Goal: Task Accomplishment & Management: Manage account settings

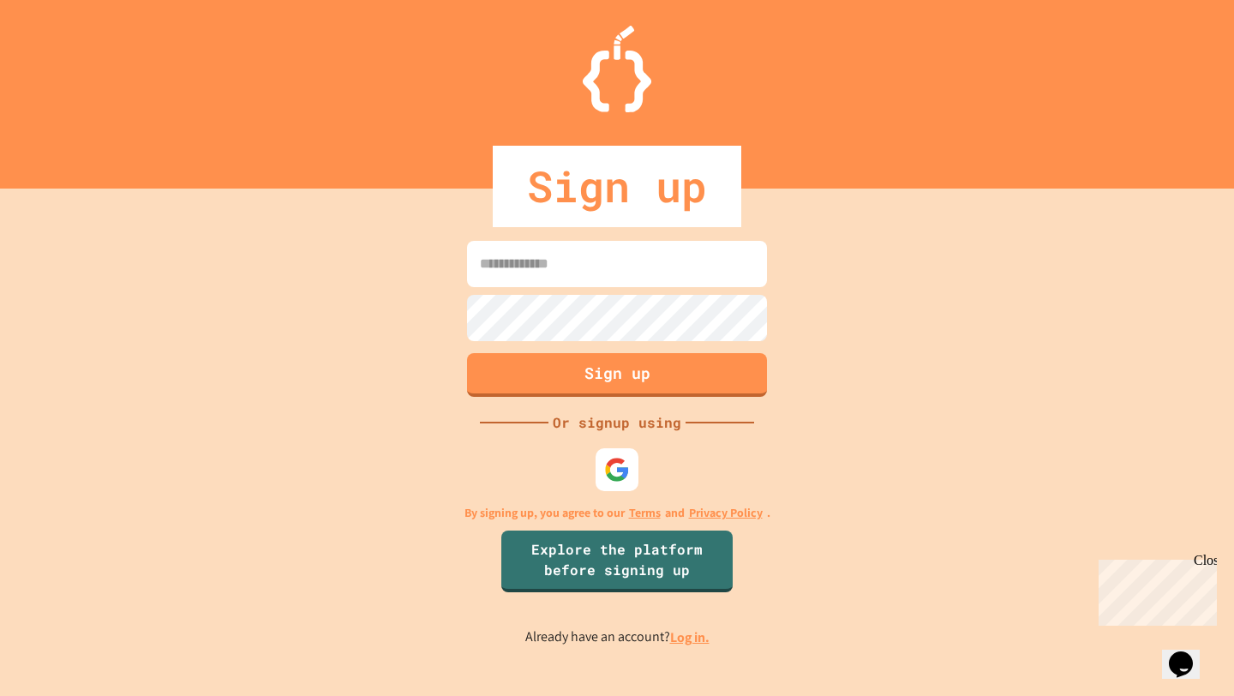
click at [499, 259] on input at bounding box center [617, 264] width 300 height 46
type input "*"
click at [619, 463] on img at bounding box center [617, 470] width 28 height 28
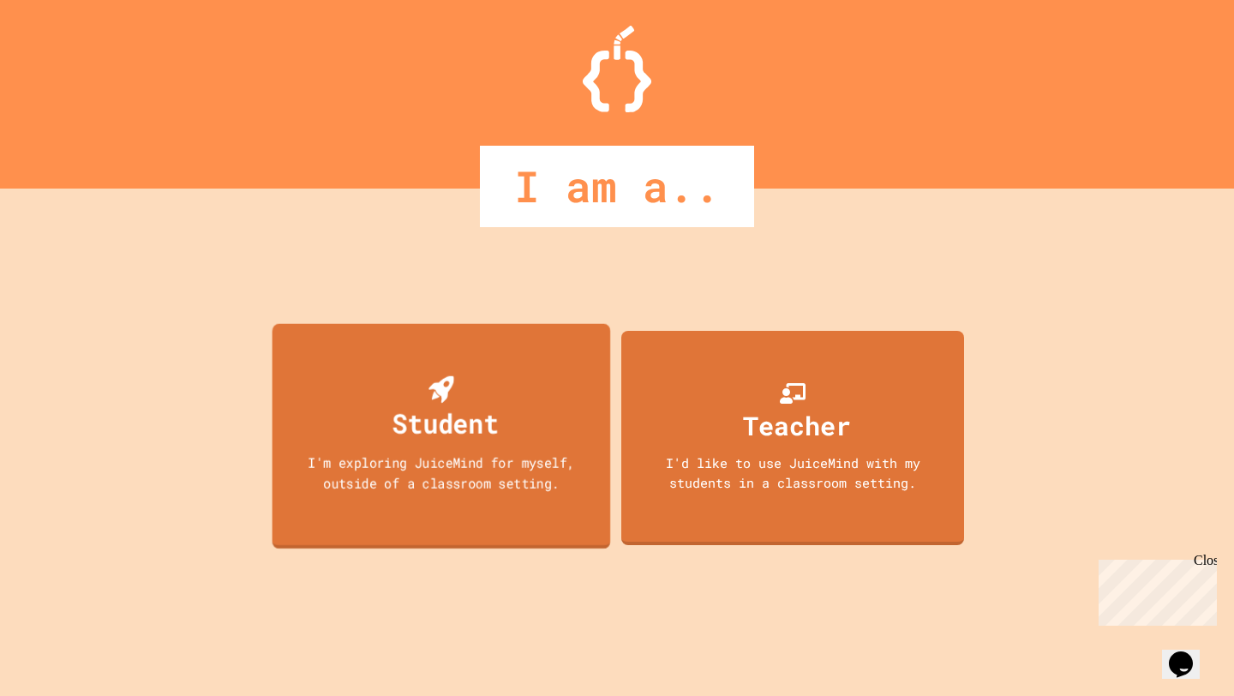
click at [488, 433] on div "Student" at bounding box center [445, 423] width 106 height 40
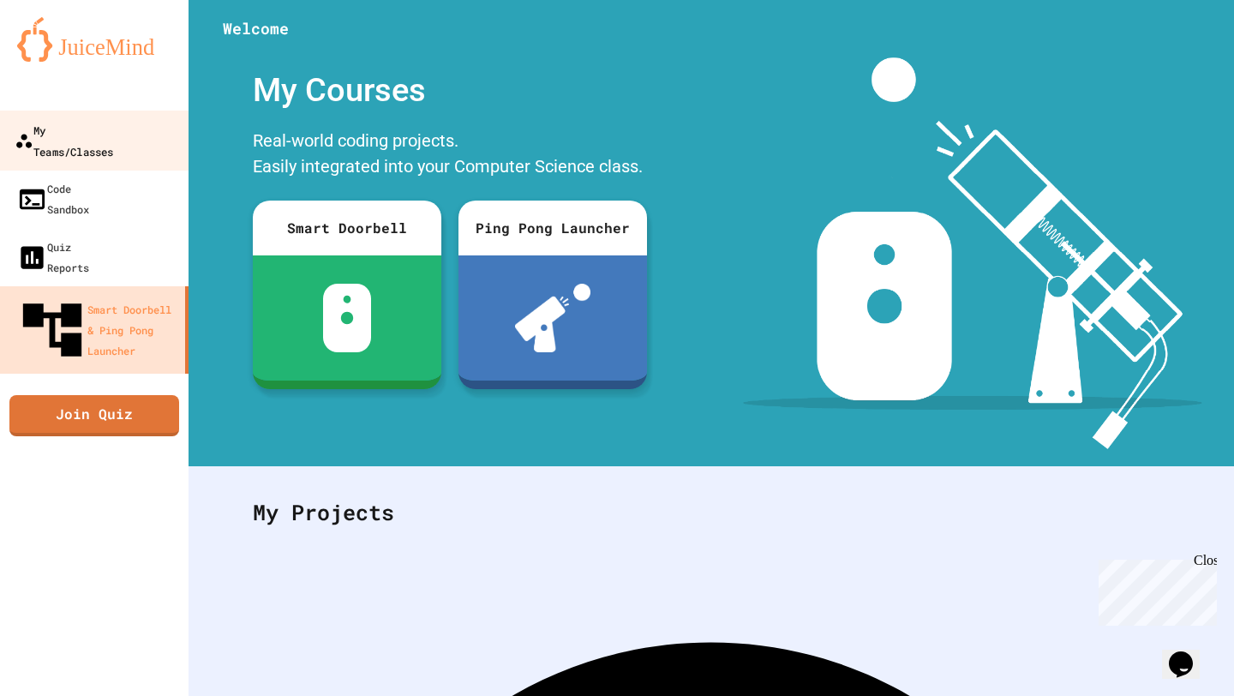
click at [116, 143] on link "My Teams/Classes" at bounding box center [94, 141] width 194 height 60
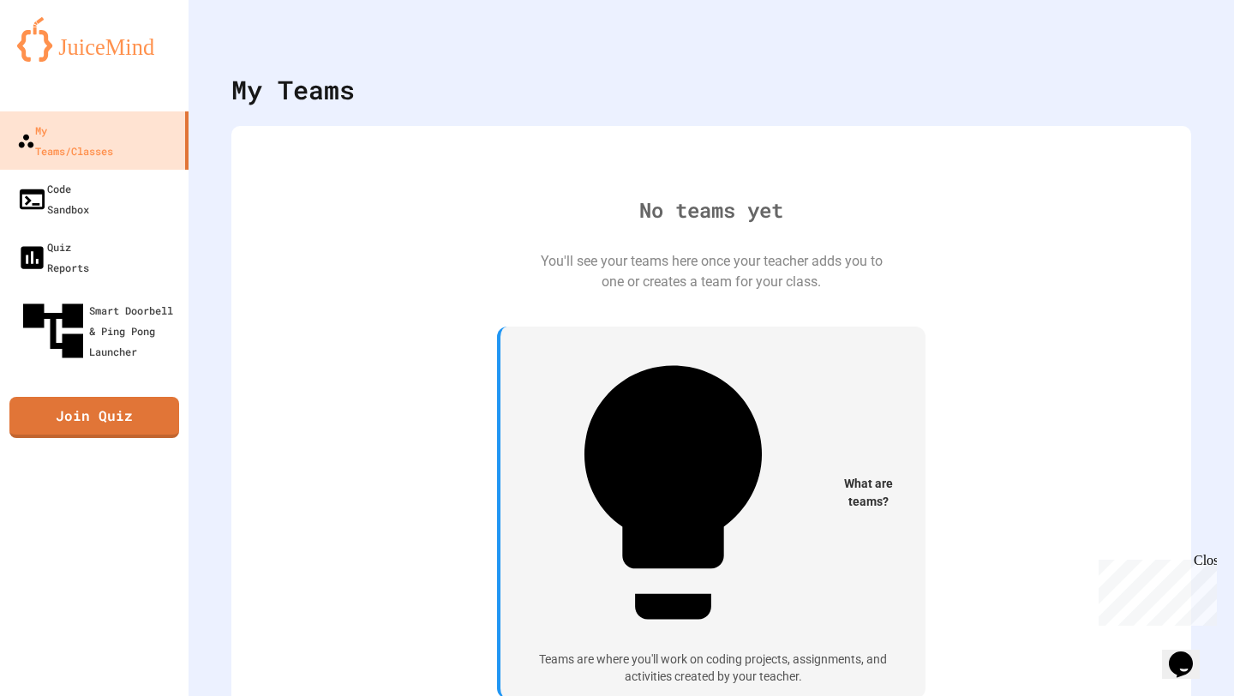
click at [832, 475] on span "What are teams?" at bounding box center [868, 493] width 73 height 36
click at [89, 177] on div "Code Sandbox" at bounding box center [52, 198] width 75 height 42
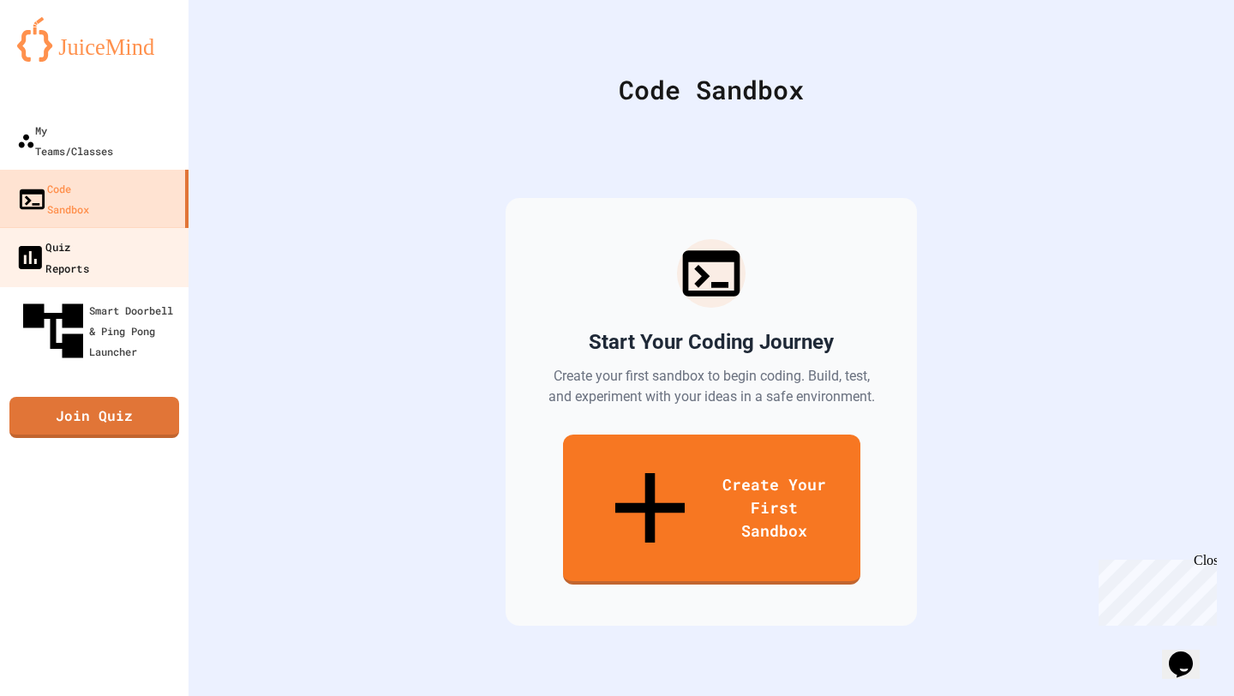
click at [89, 236] on div "Quiz Reports" at bounding box center [52, 257] width 75 height 42
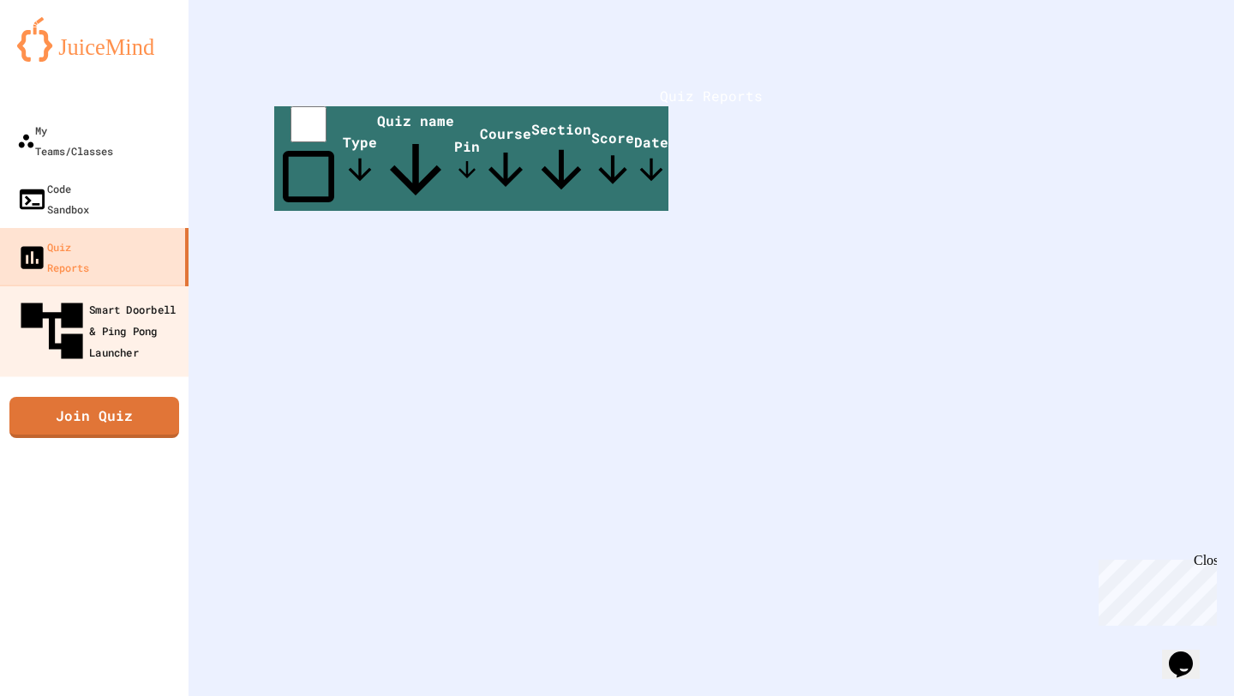
click at [93, 294] on div "Smart Doorbell & Ping Pong Launcher" at bounding box center [100, 331] width 170 height 75
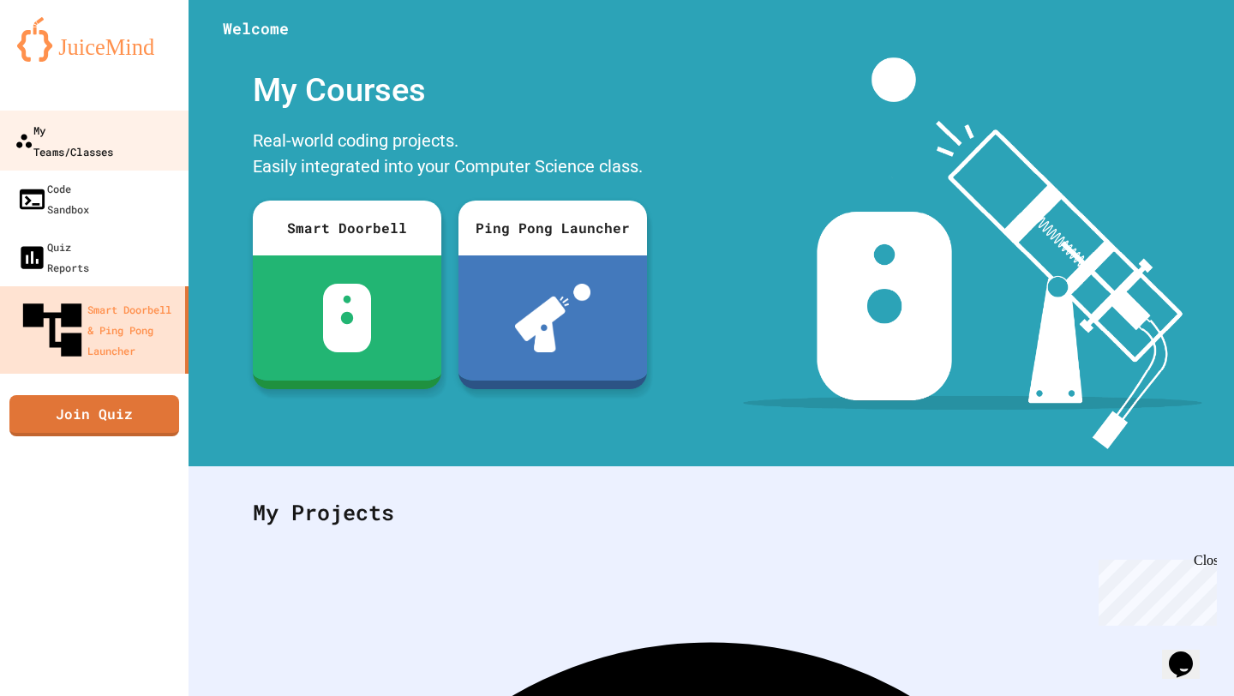
click at [99, 127] on div "My Teams/Classes" at bounding box center [64, 140] width 99 height 42
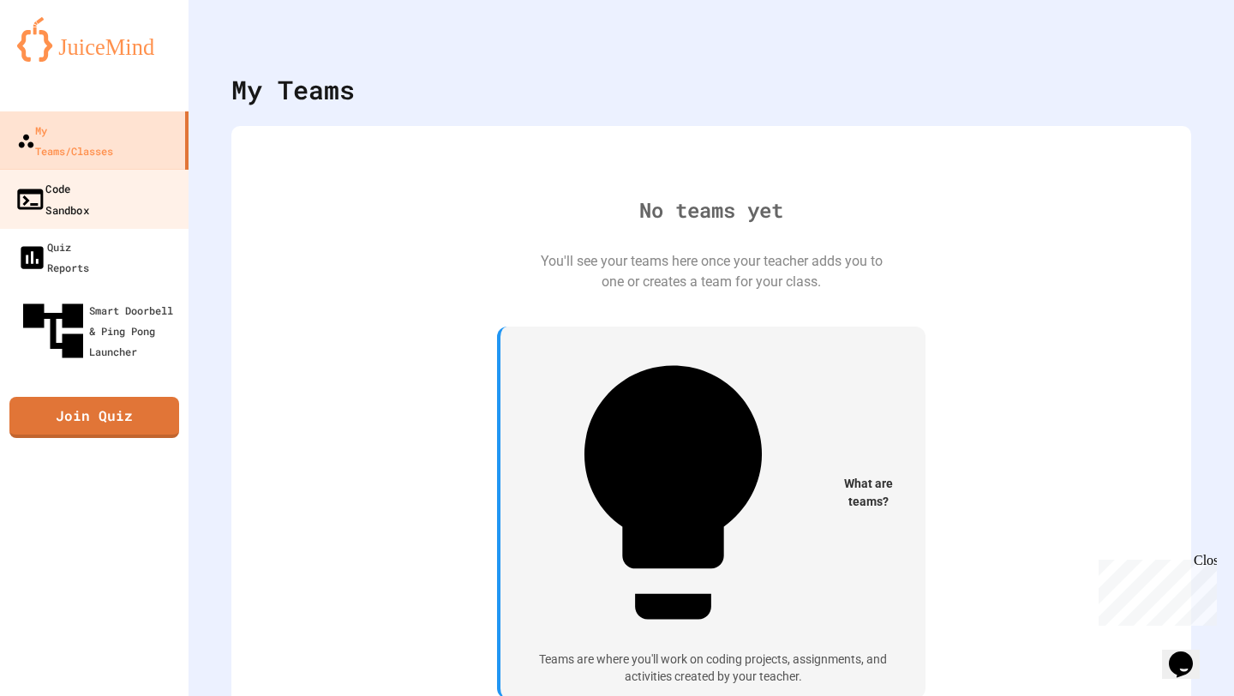
click at [89, 177] on div "Code Sandbox" at bounding box center [52, 198] width 75 height 42
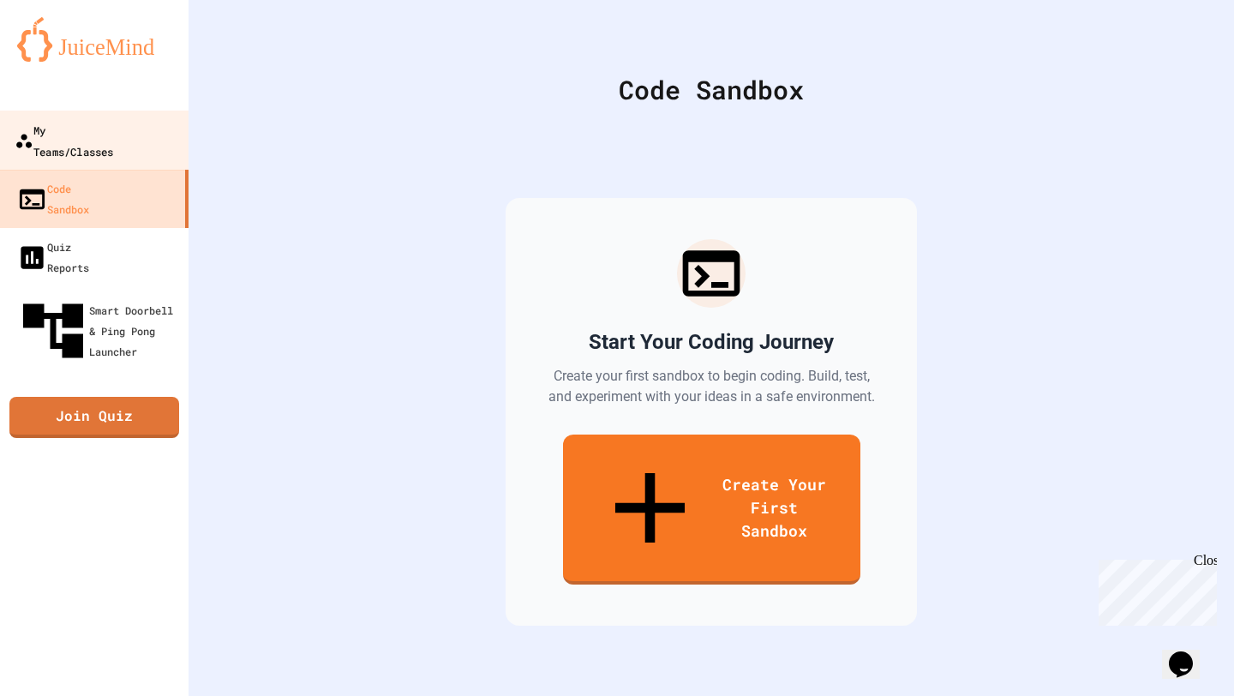
click at [81, 120] on div "My Teams/Classes" at bounding box center [64, 140] width 99 height 42
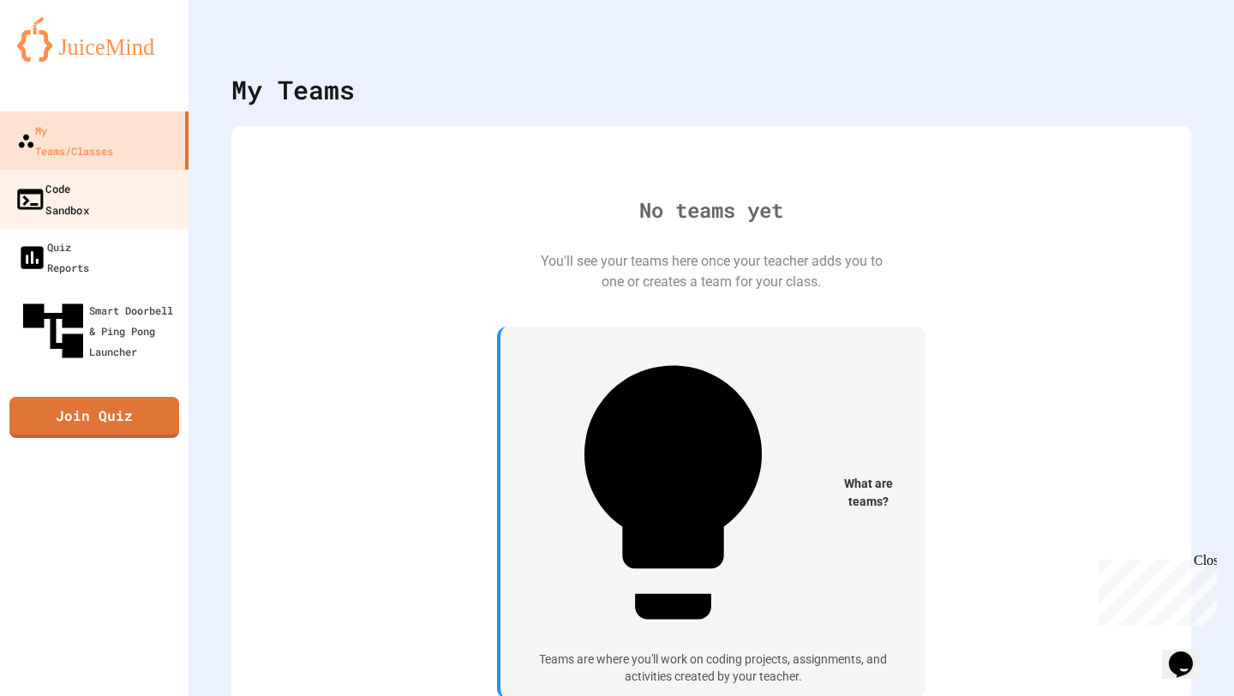
click at [89, 177] on div "Code Sandbox" at bounding box center [52, 198] width 75 height 42
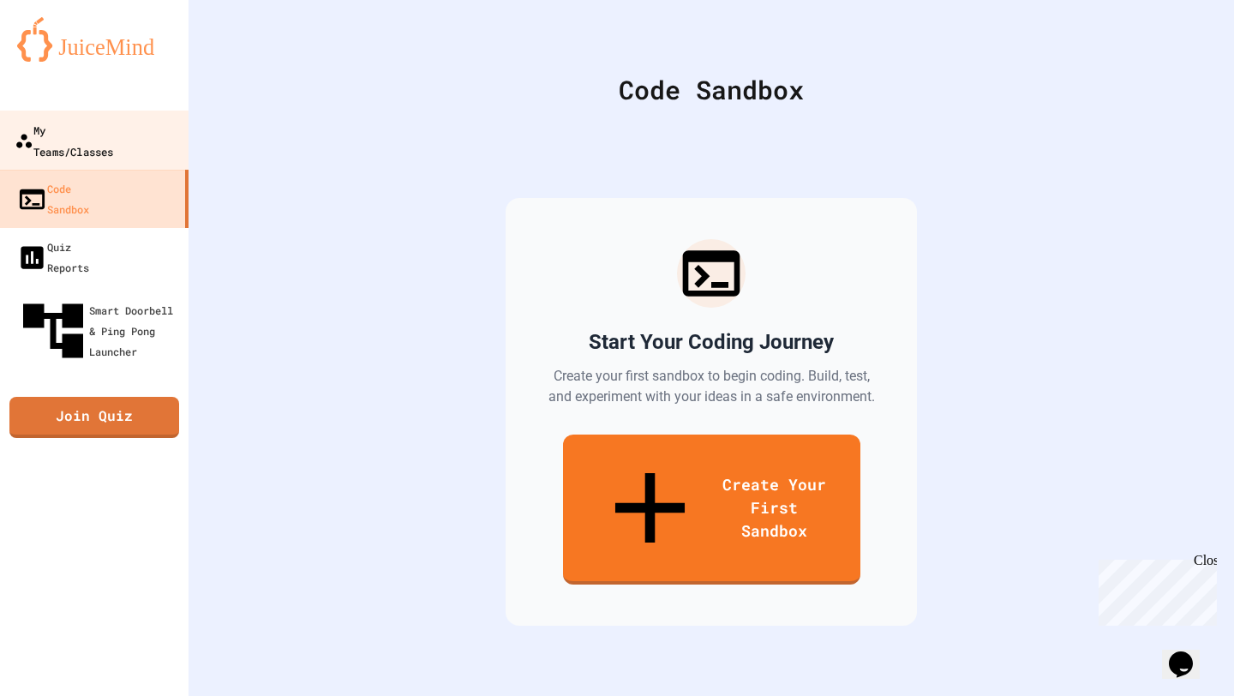
click at [76, 140] on div "My Teams/Classes" at bounding box center [64, 140] width 99 height 42
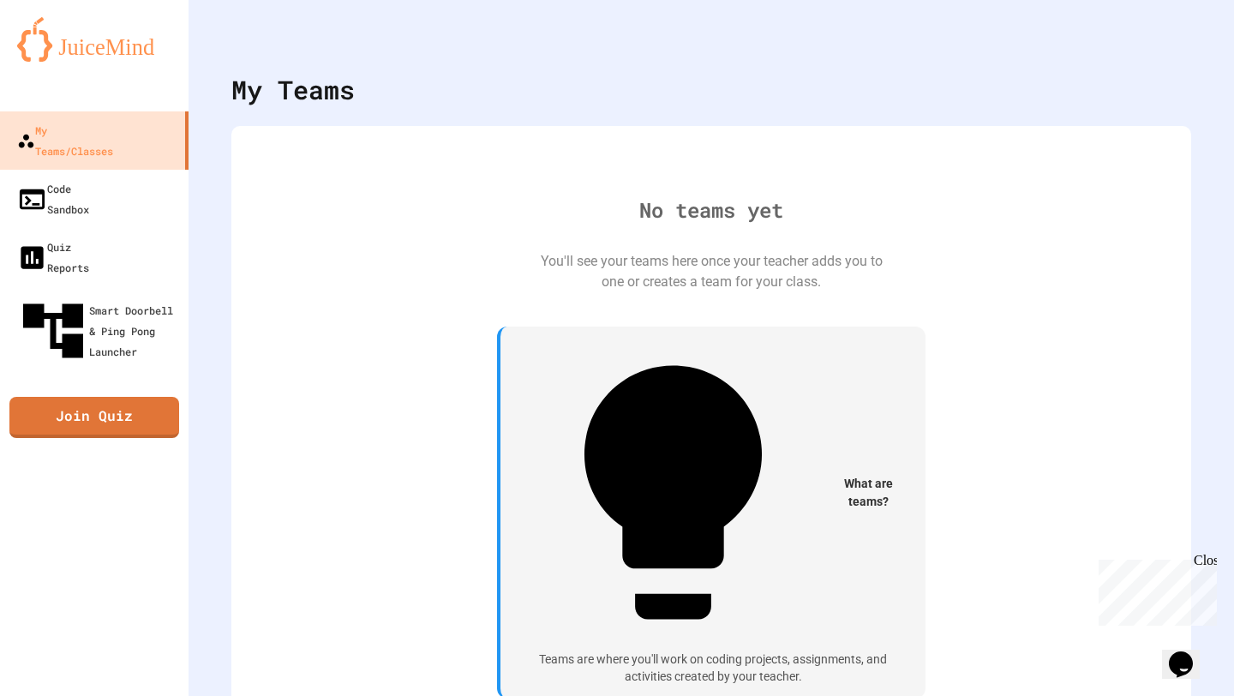
click at [265, 97] on div "My Teams" at bounding box center [292, 89] width 123 height 39
click at [89, 177] on div "Code Sandbox" at bounding box center [52, 198] width 75 height 42
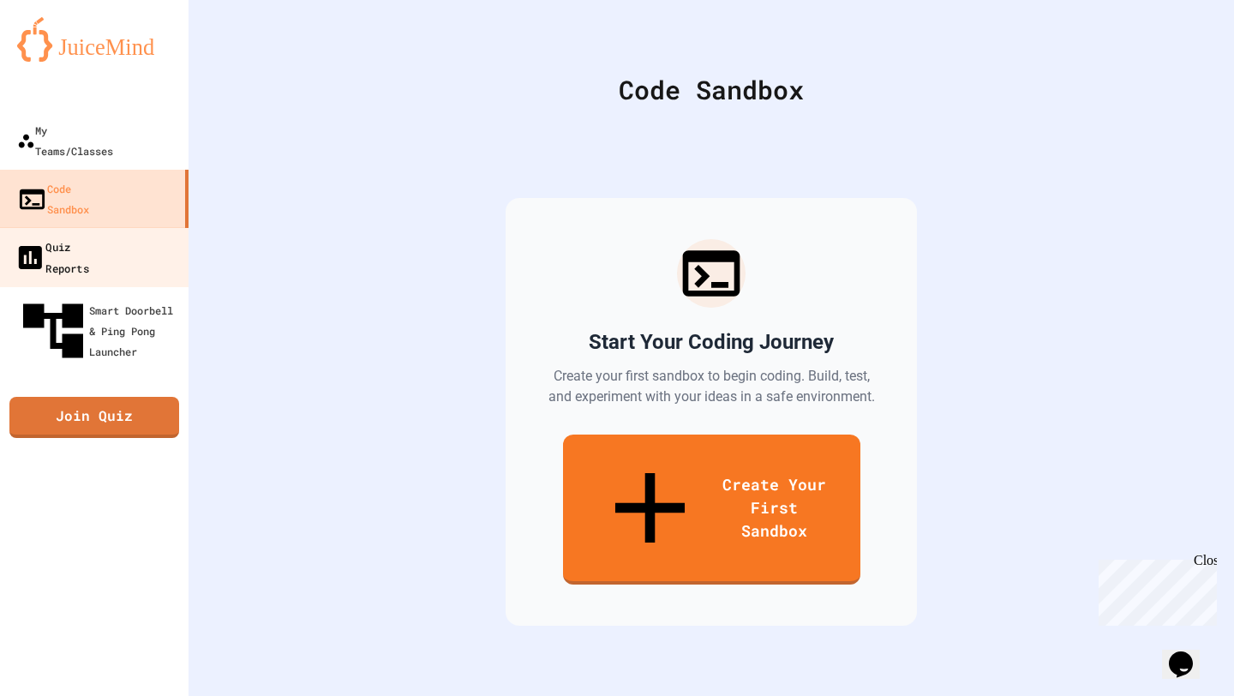
click at [85, 227] on link "Quiz Reports" at bounding box center [94, 257] width 194 height 60
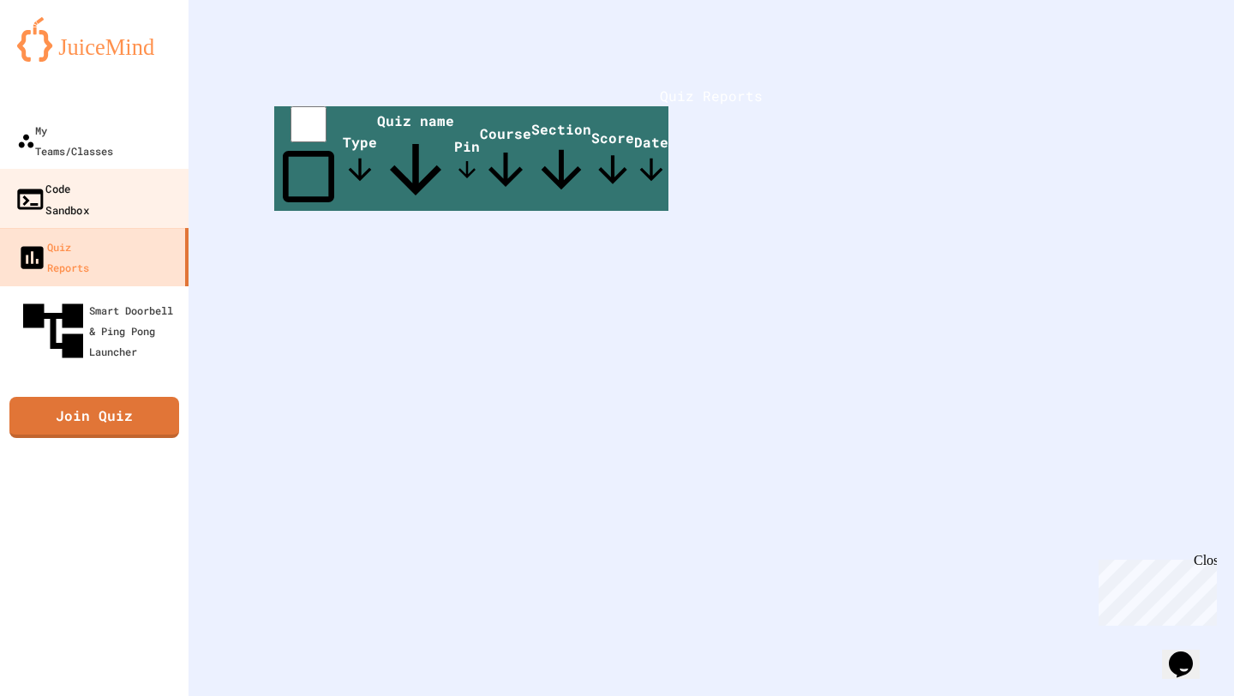
click at [89, 177] on div "Code Sandbox" at bounding box center [52, 198] width 75 height 42
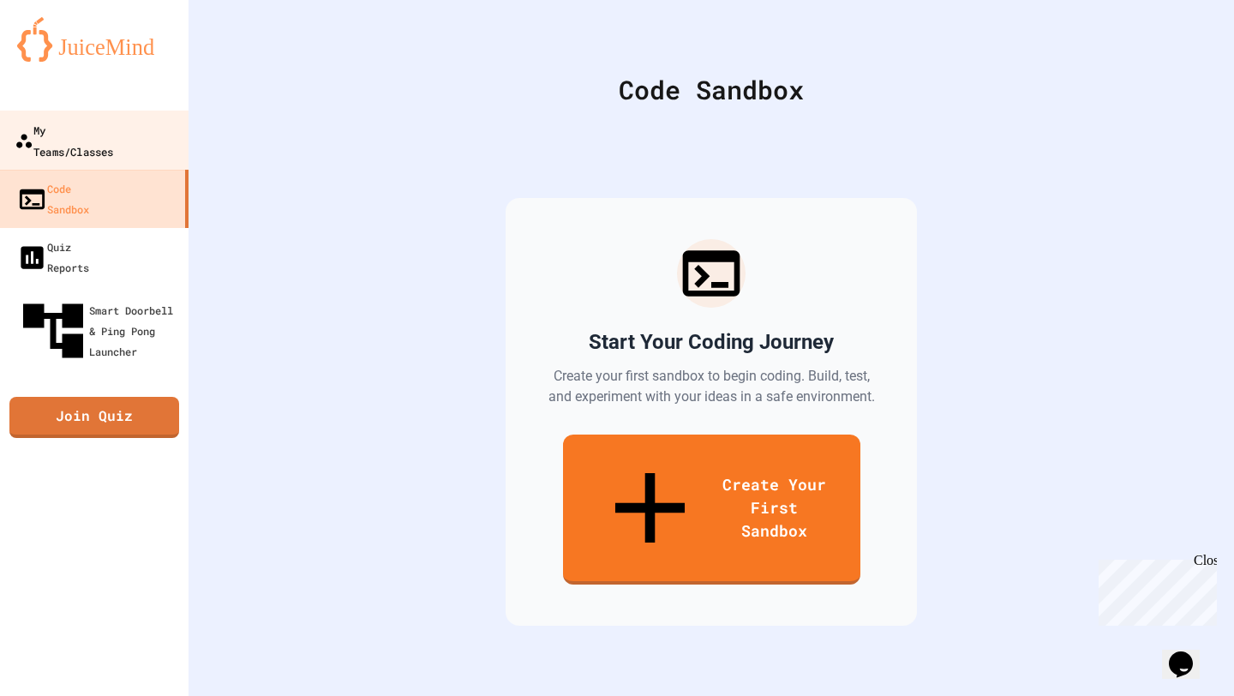
click at [109, 132] on div "My Teams/Classes" at bounding box center [64, 140] width 99 height 42
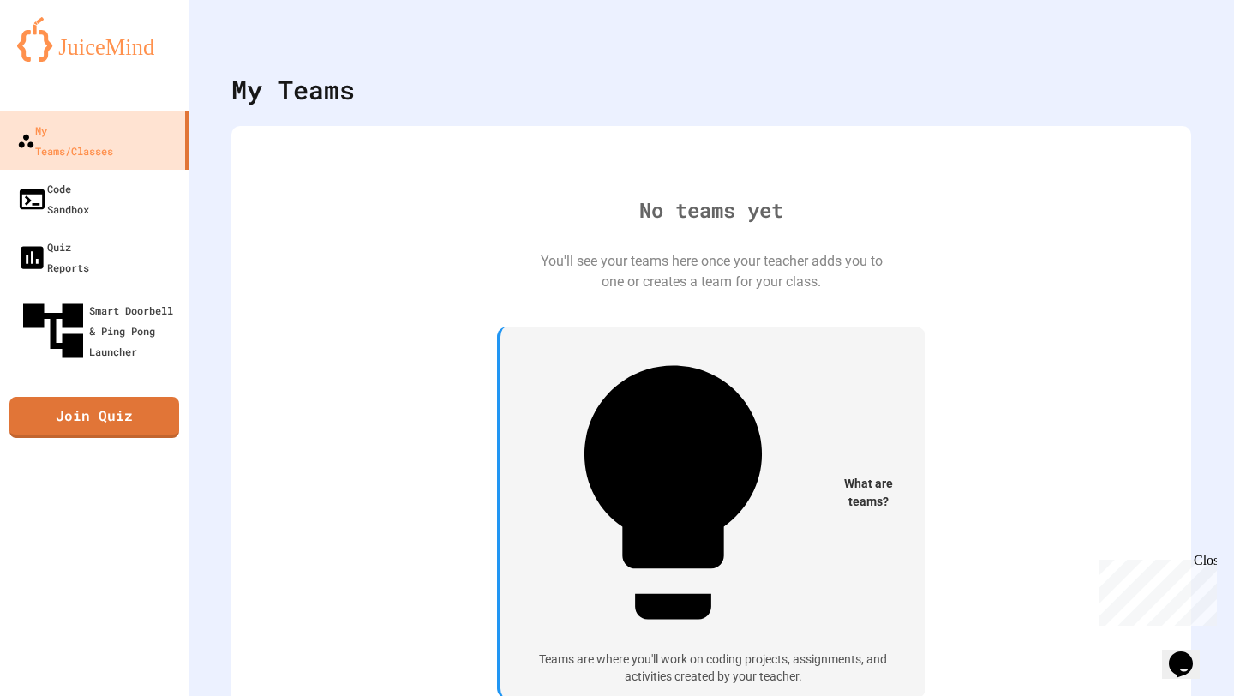
click at [652, 400] on div "What are teams? Teams are where you'll work on coding projects, assignments, an…" at bounding box center [711, 512] width 428 height 372
click at [648, 651] on div "Teams are where you'll work on coding projects, assignments, and activities cre…" at bounding box center [713, 667] width 384 height 33
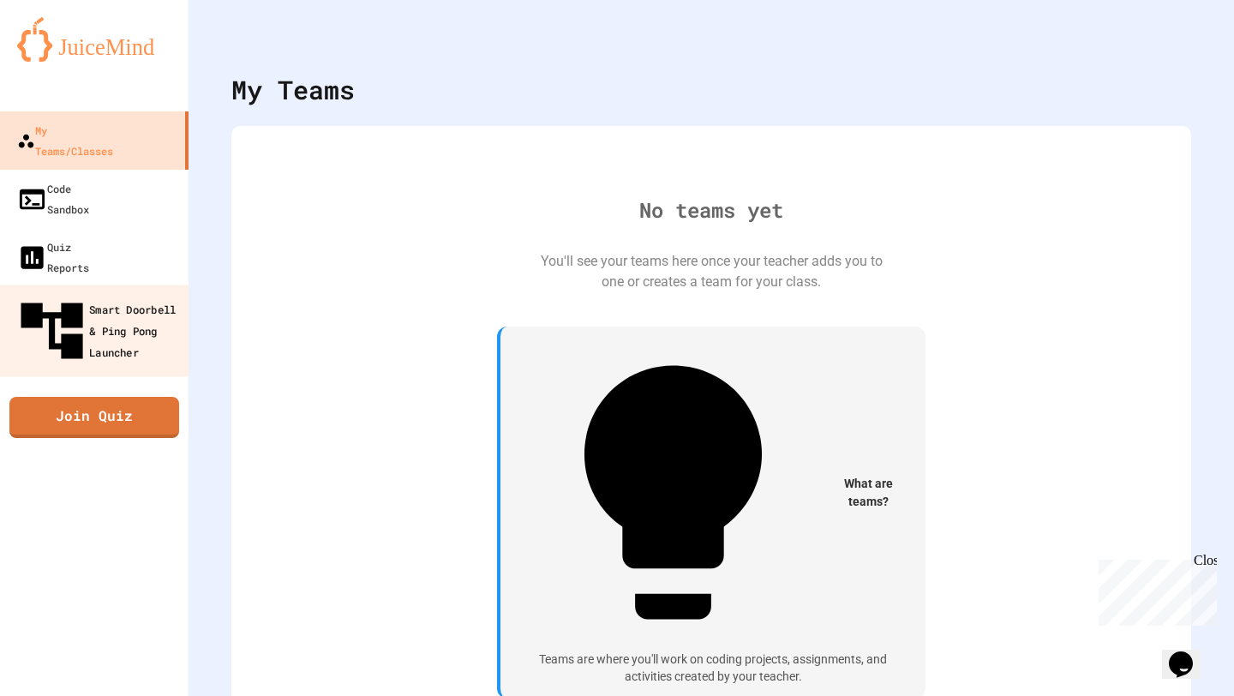
click at [130, 294] on div "Smart Doorbell & Ping Pong Launcher" at bounding box center [100, 331] width 170 height 75
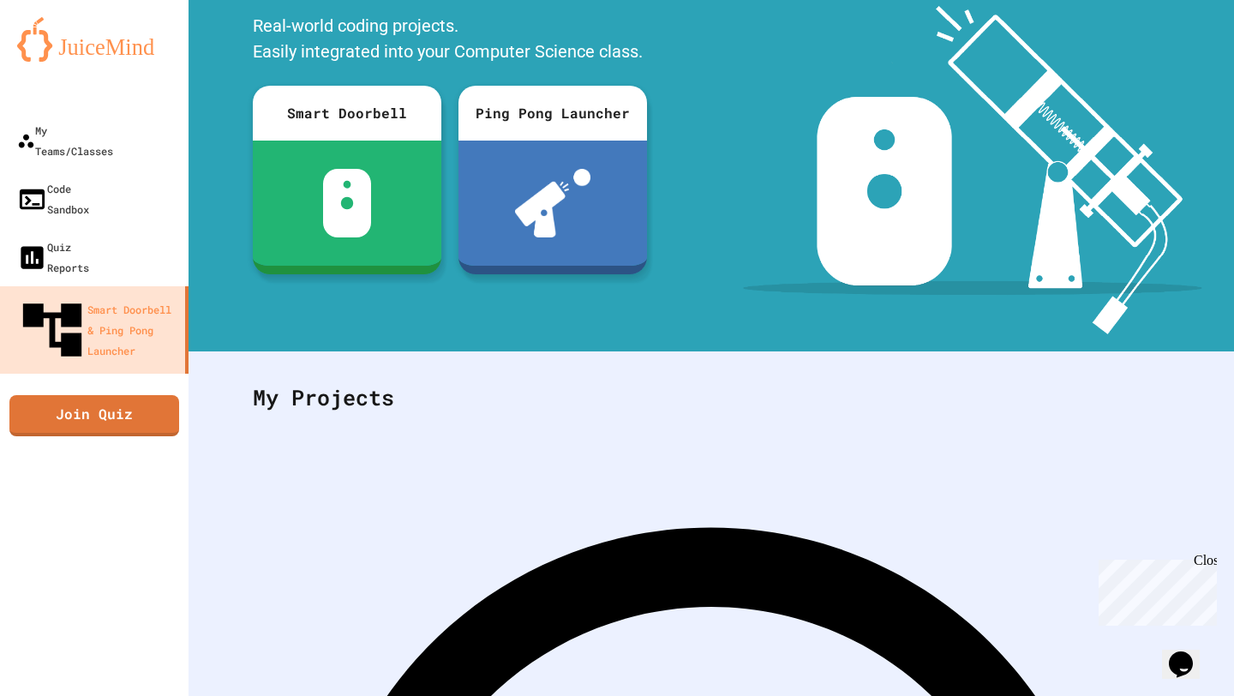
scroll to position [151, 0]
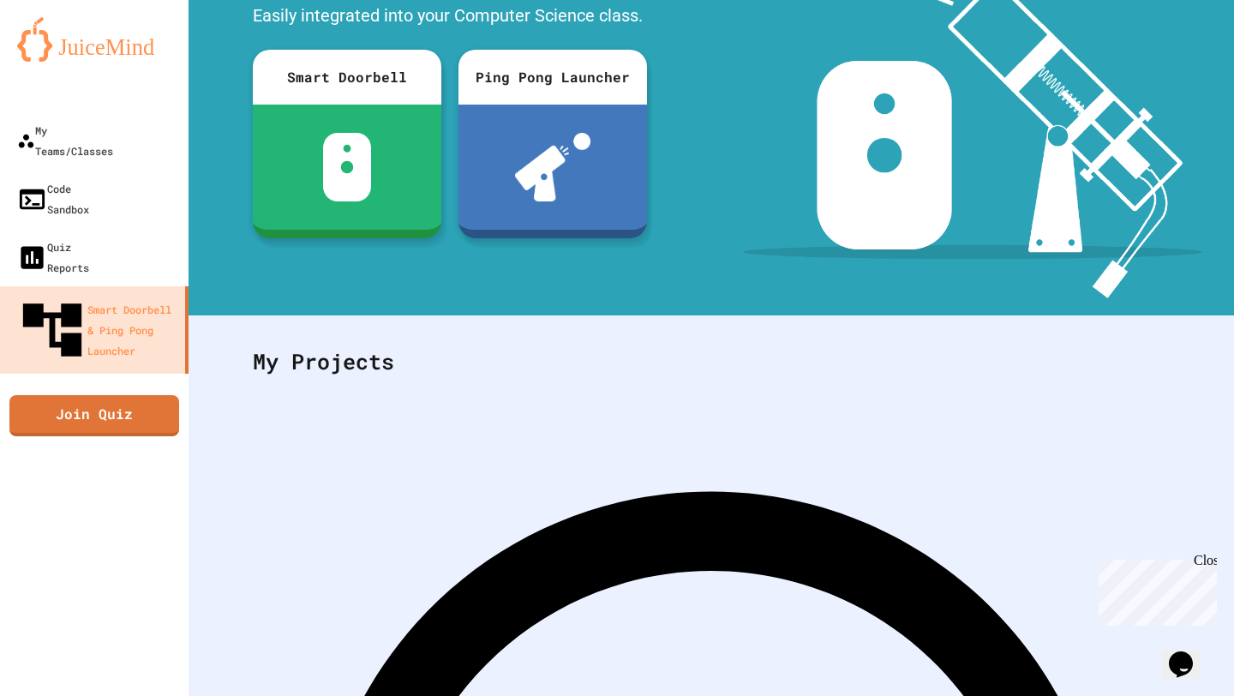
click at [162, 169] on link "Code Sandbox" at bounding box center [94, 199] width 194 height 60
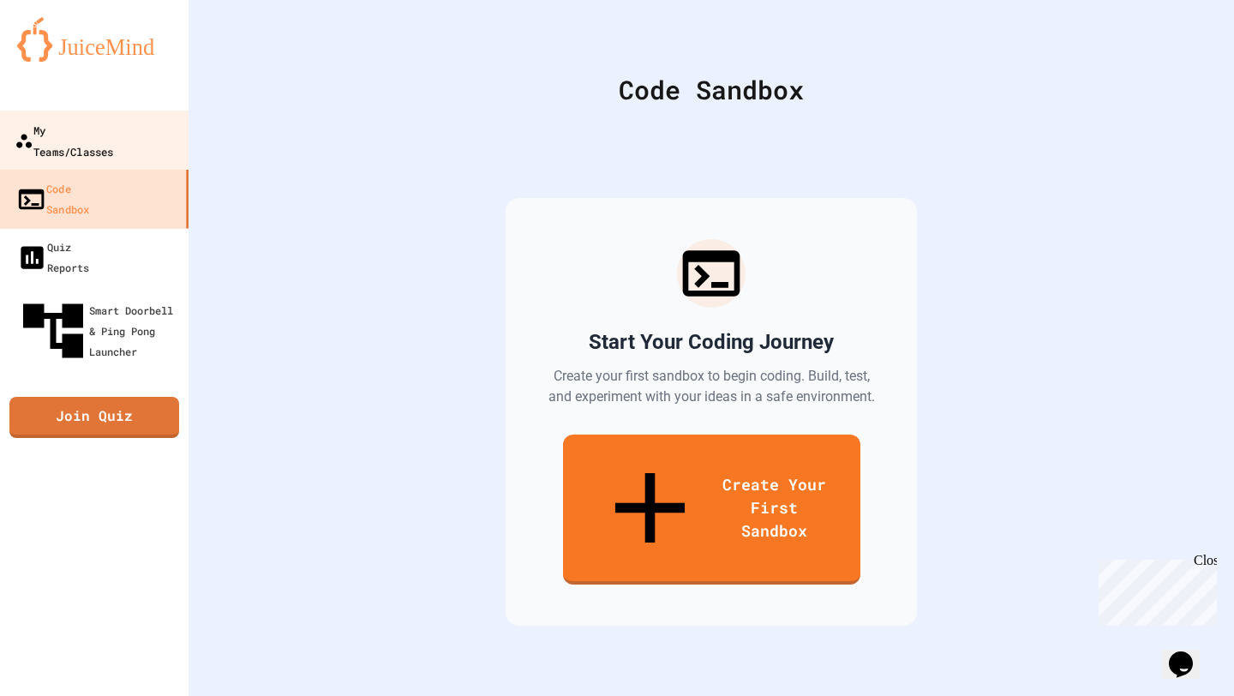
click at [152, 118] on link "My Teams/Classes" at bounding box center [94, 141] width 194 height 60
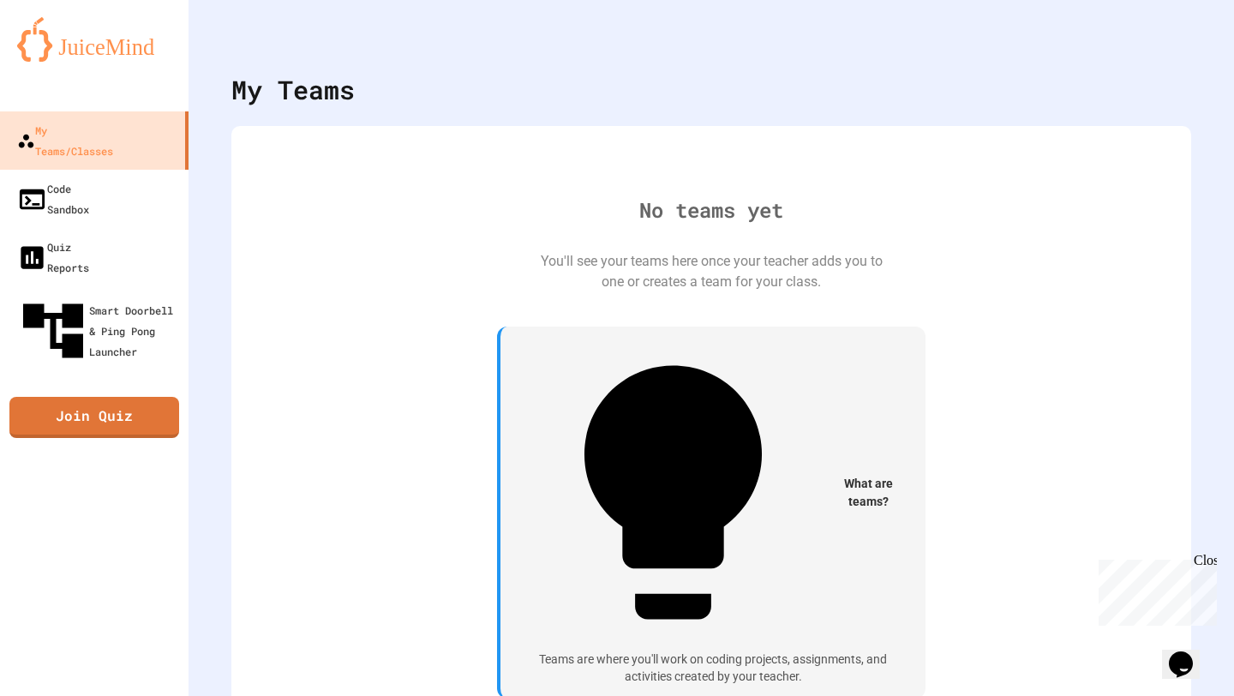
click at [832, 475] on span "What are teams?" at bounding box center [868, 493] width 73 height 36
click at [1182, 42] on icon "My Account" at bounding box center [1182, 42] width 0 height 0
click at [149, 169] on link "Code Sandbox" at bounding box center [94, 199] width 194 height 60
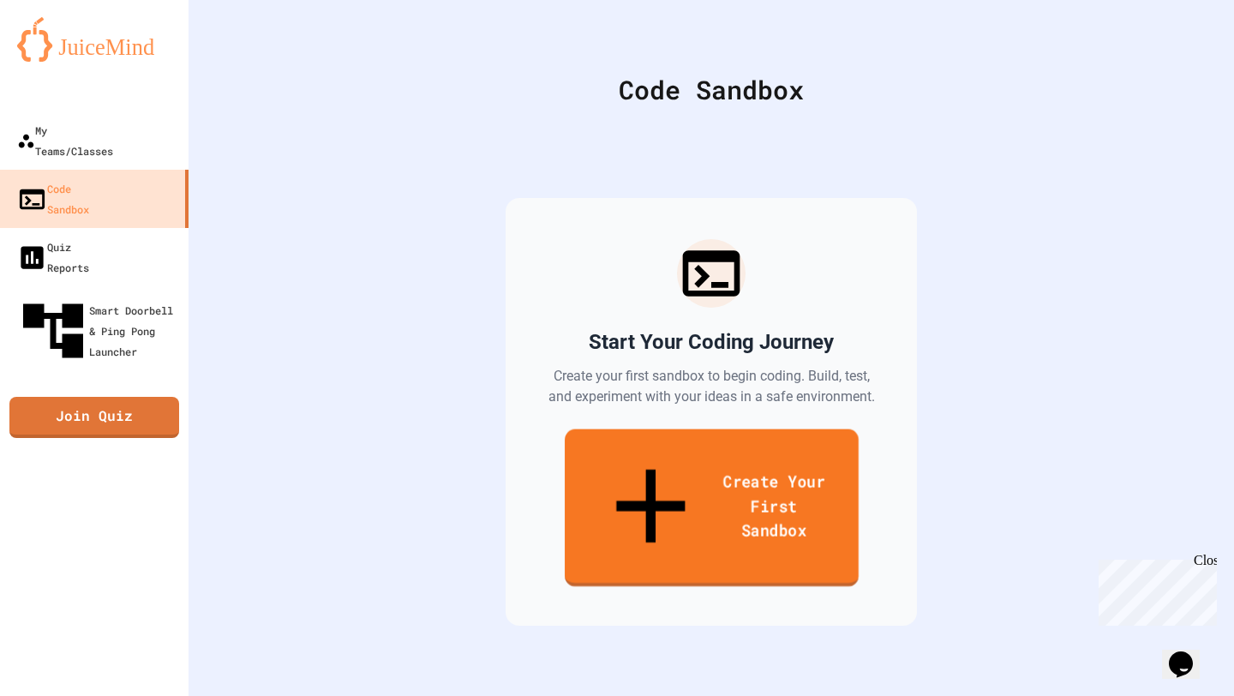
click at [744, 489] on link "Create Your First Sandbox" at bounding box center [712, 508] width 294 height 158
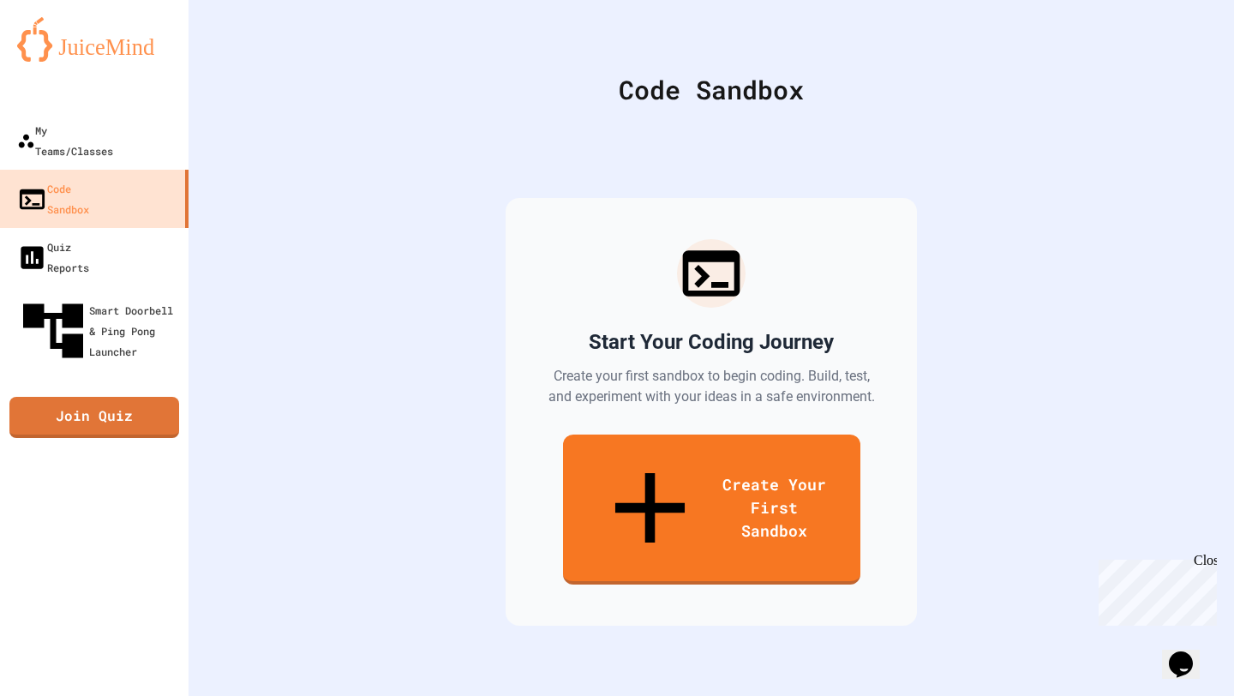
scroll to position [517, 0]
click at [63, 227] on link "Quiz Reports" at bounding box center [94, 257] width 194 height 60
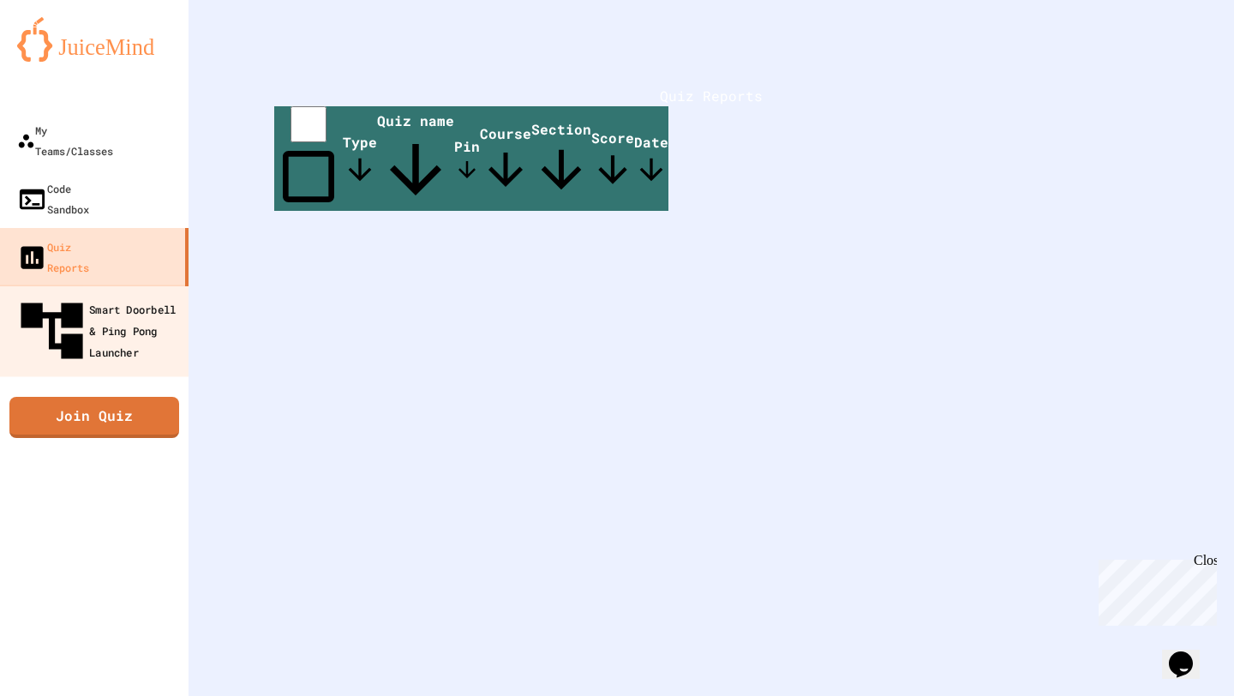
click at [96, 294] on div "Smart Doorbell & Ping Pong Launcher" at bounding box center [100, 331] width 170 height 75
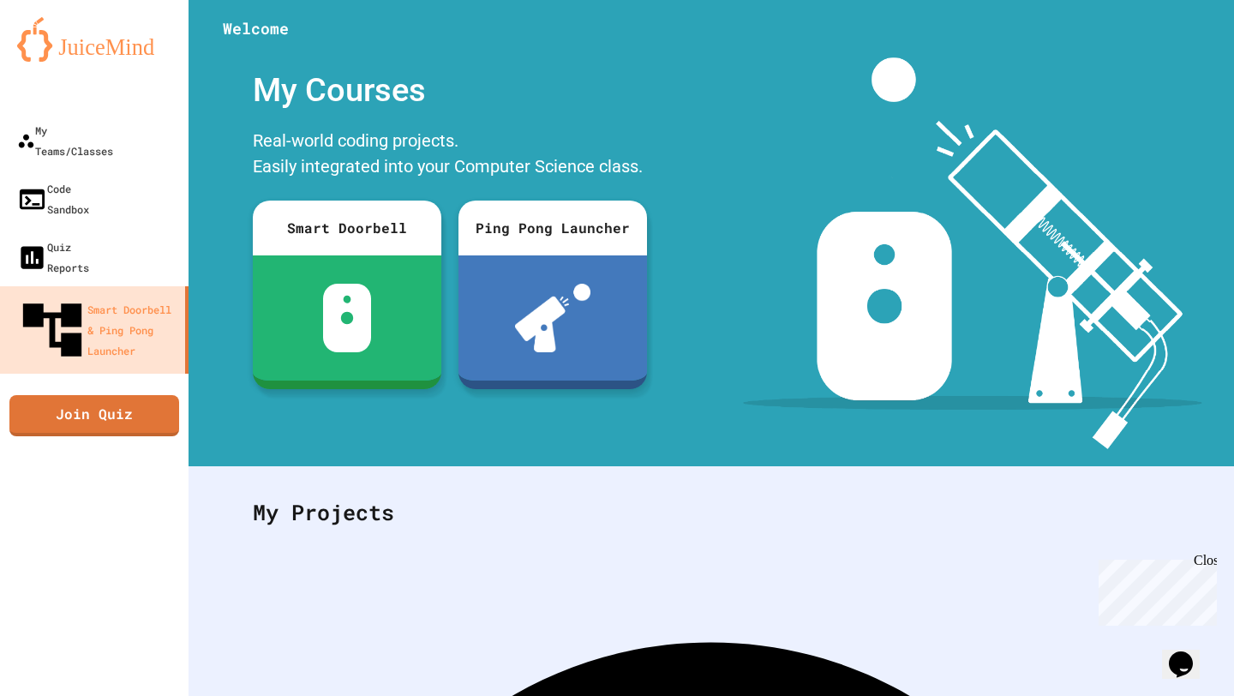
scroll to position [151, 0]
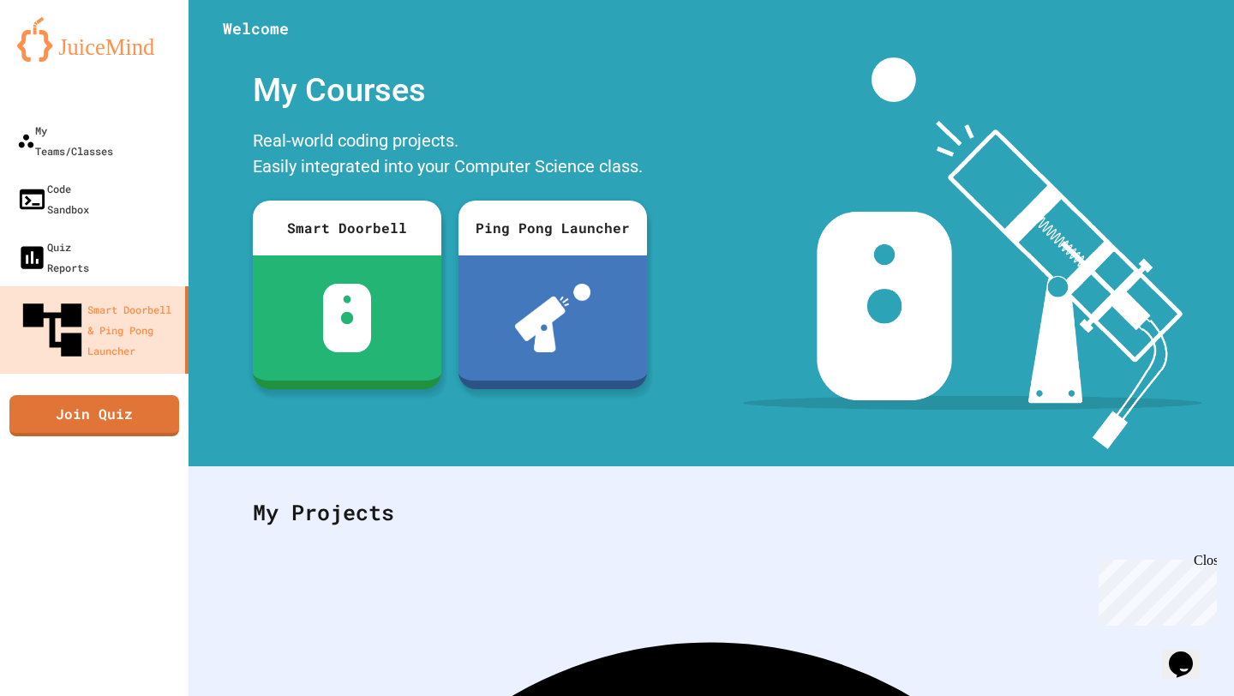
click at [85, 33] on img at bounding box center [94, 39] width 154 height 45
click at [1182, 42] on icon "My Account" at bounding box center [1182, 42] width 0 height 0
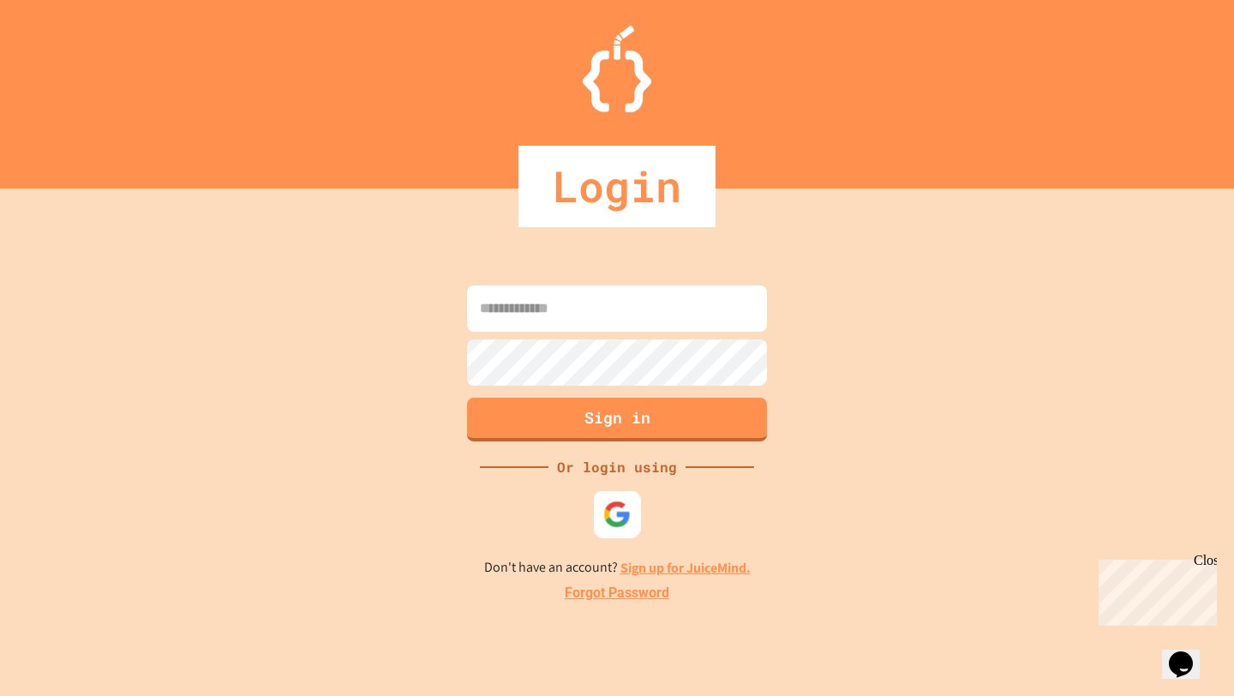
click at [613, 515] on img at bounding box center [617, 514] width 28 height 28
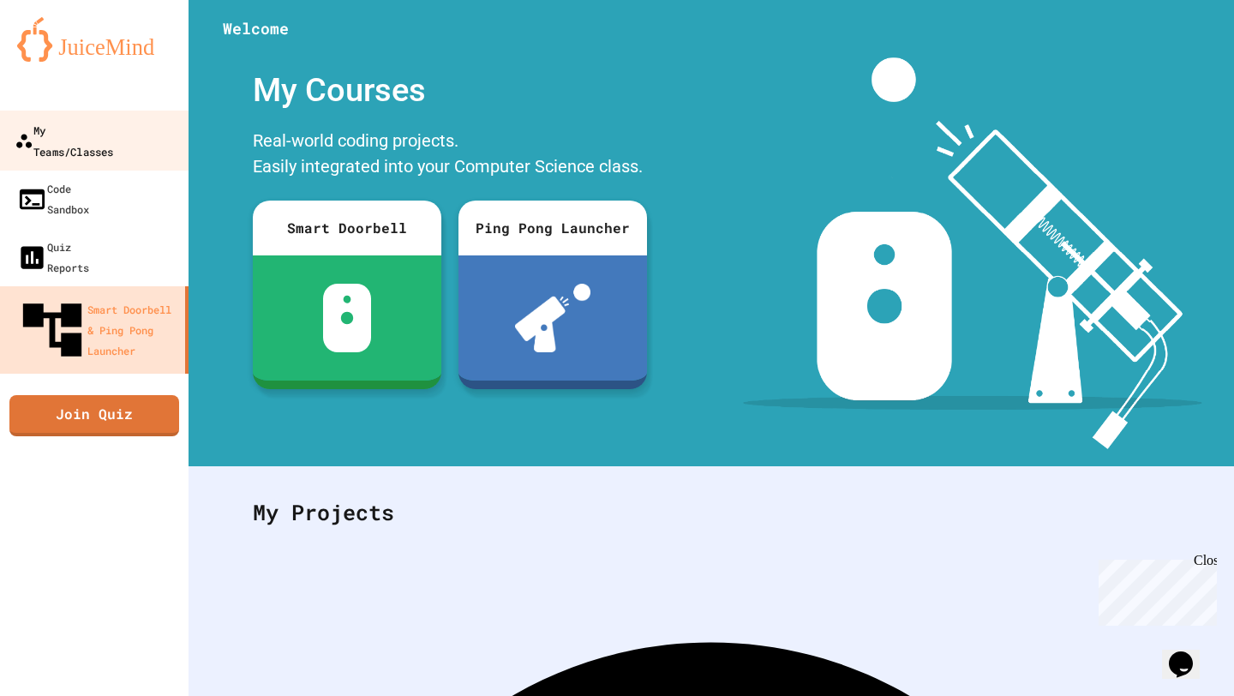
click at [92, 138] on div "My Teams/Classes" at bounding box center [64, 140] width 99 height 42
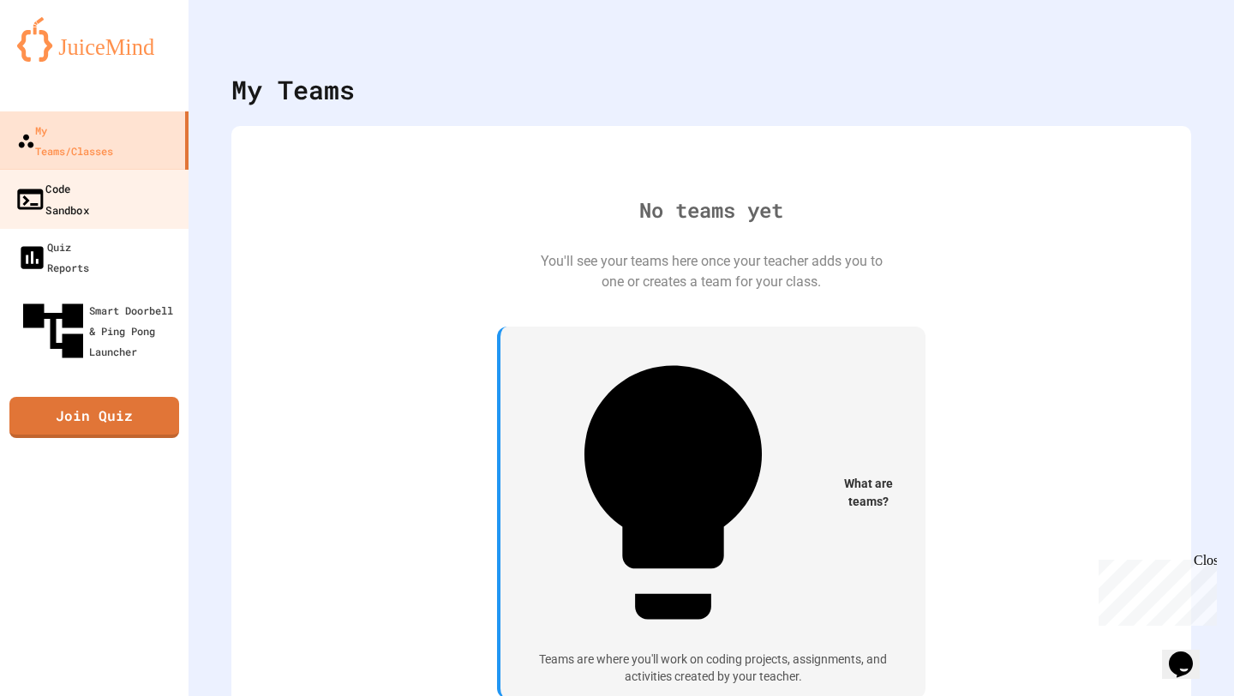
click at [37, 177] on div "Code Sandbox" at bounding box center [52, 198] width 75 height 42
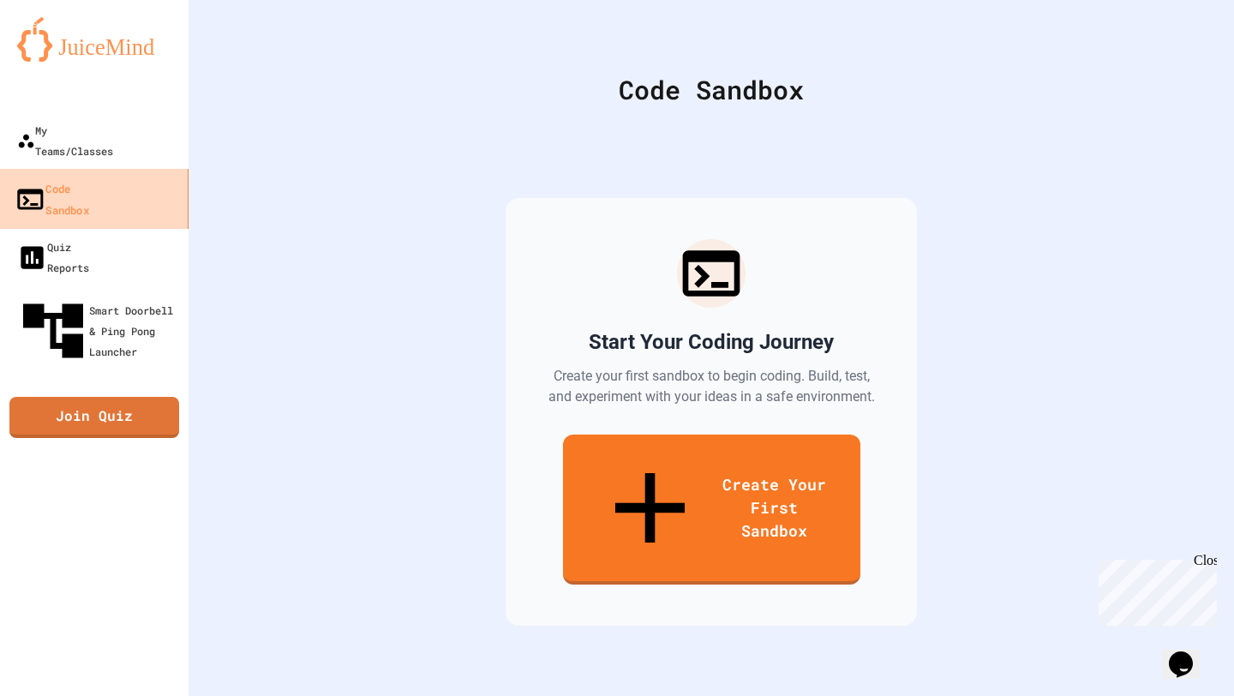
click at [55, 178] on link "Code Sandbox" at bounding box center [94, 199] width 194 height 60
click at [57, 185] on link "Code Sandbox" at bounding box center [94, 199] width 194 height 60
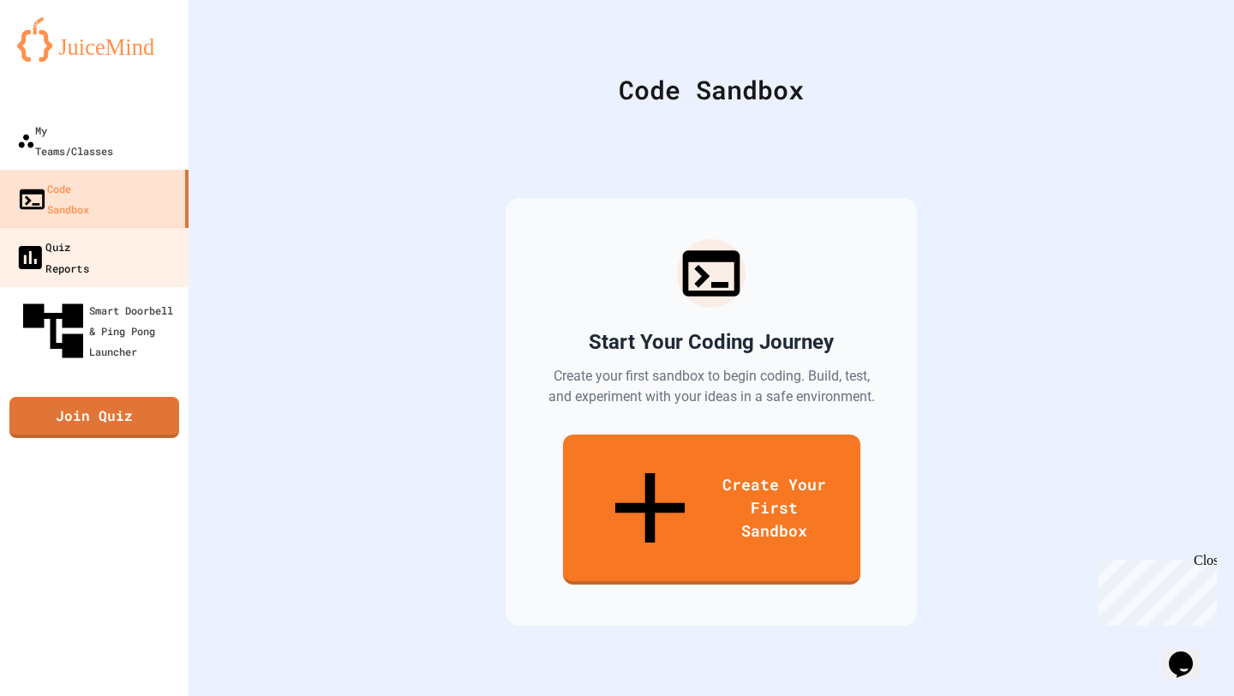
click at [65, 236] on div "Quiz Reports" at bounding box center [52, 257] width 75 height 42
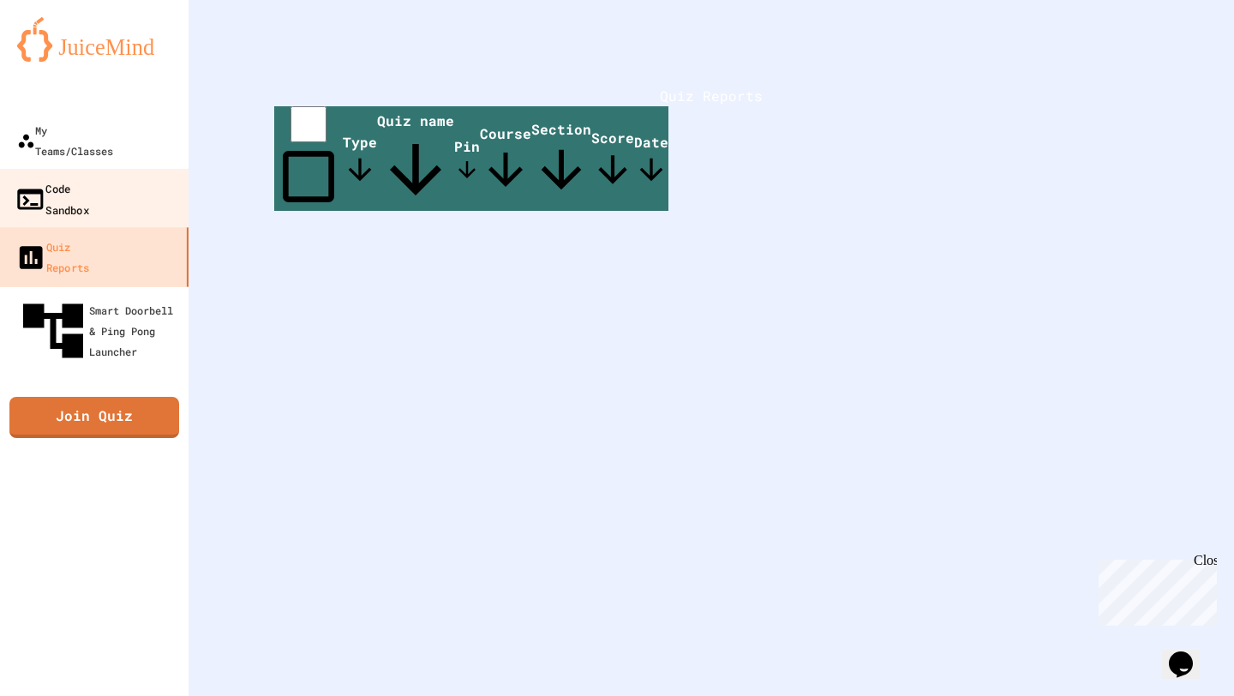
click at [64, 177] on div "Code Sandbox" at bounding box center [52, 198] width 75 height 42
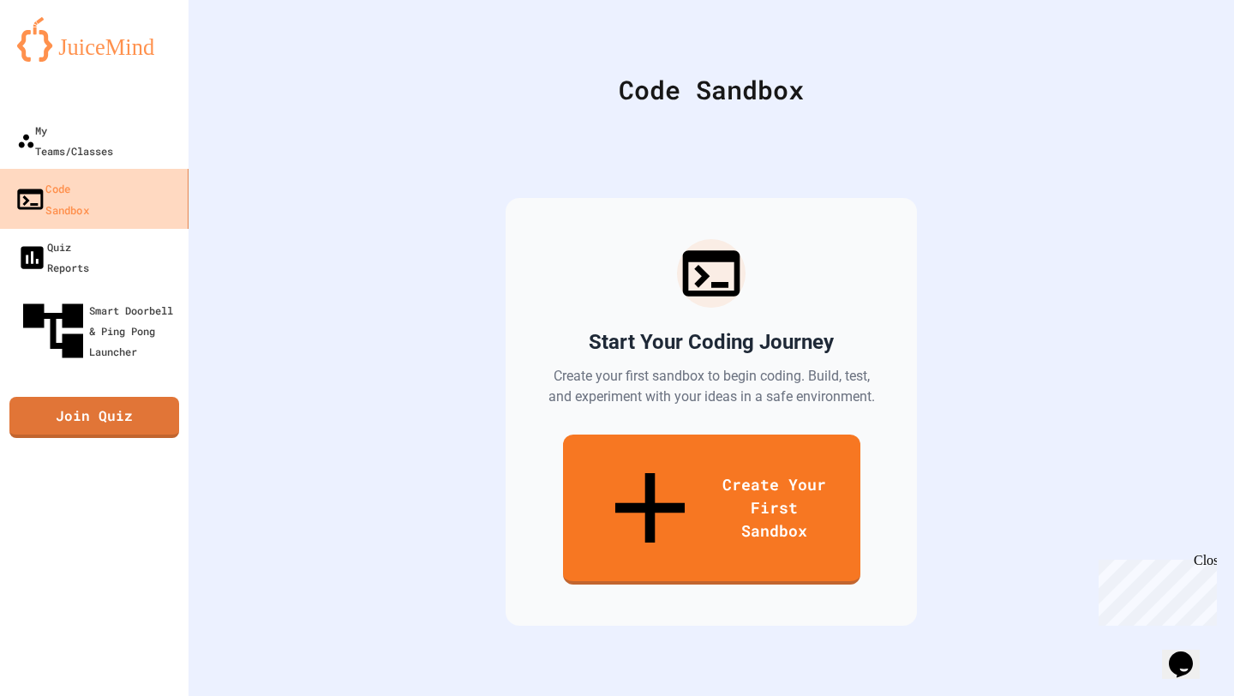
click at [63, 169] on link "Code Sandbox" at bounding box center [94, 199] width 194 height 60
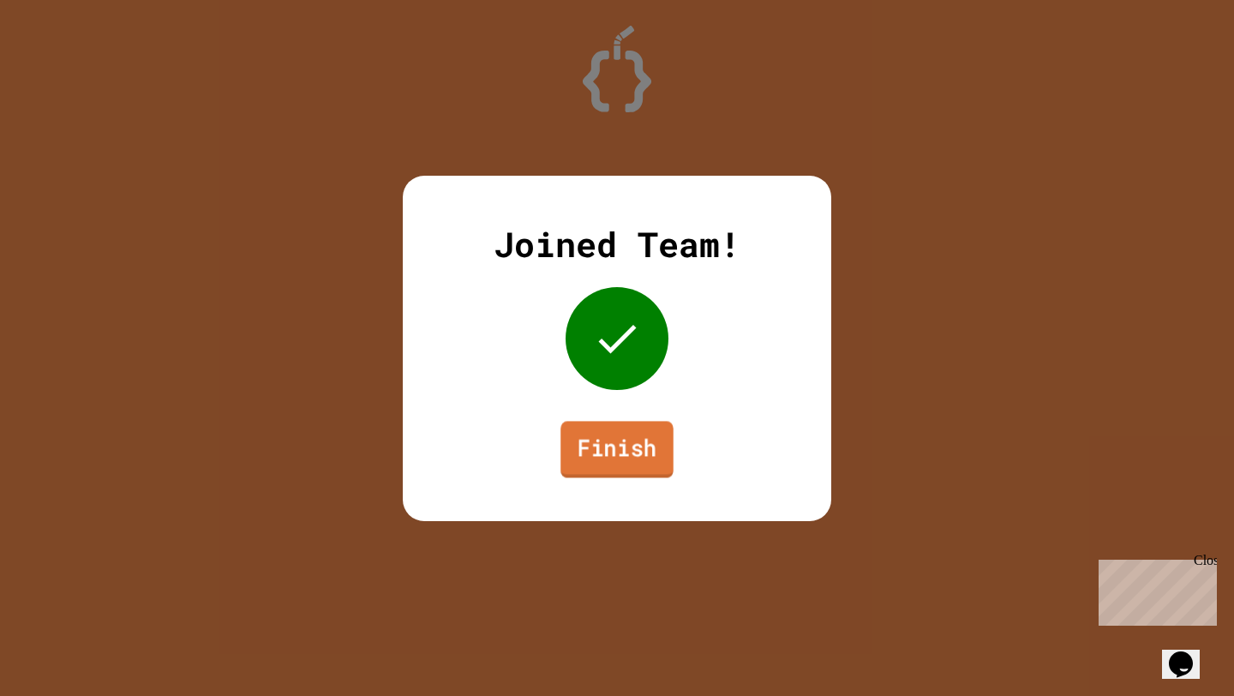
click at [590, 431] on link "Finish" at bounding box center [616, 449] width 113 height 57
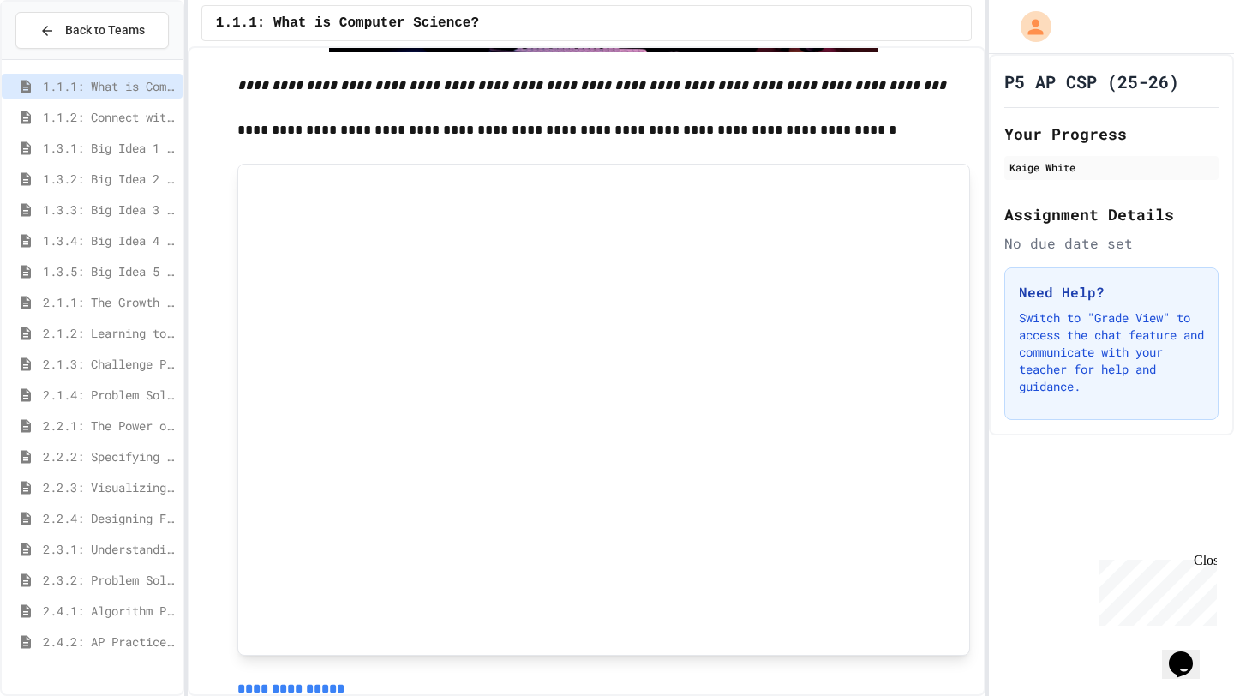
scroll to position [2659, 0]
